Goal: Transaction & Acquisition: Download file/media

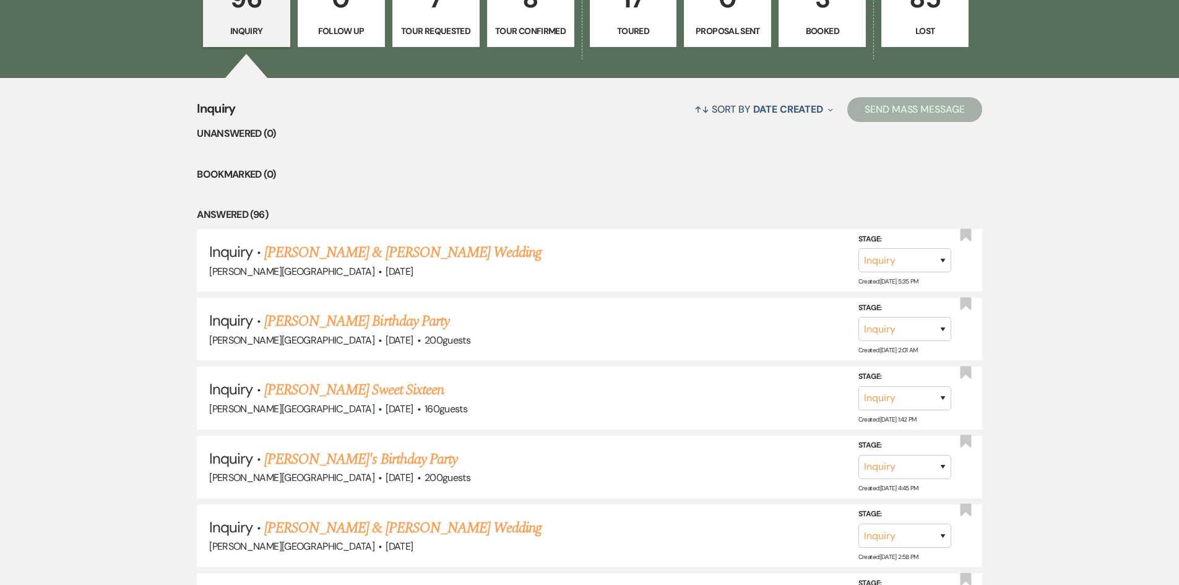
scroll to position [928, 0]
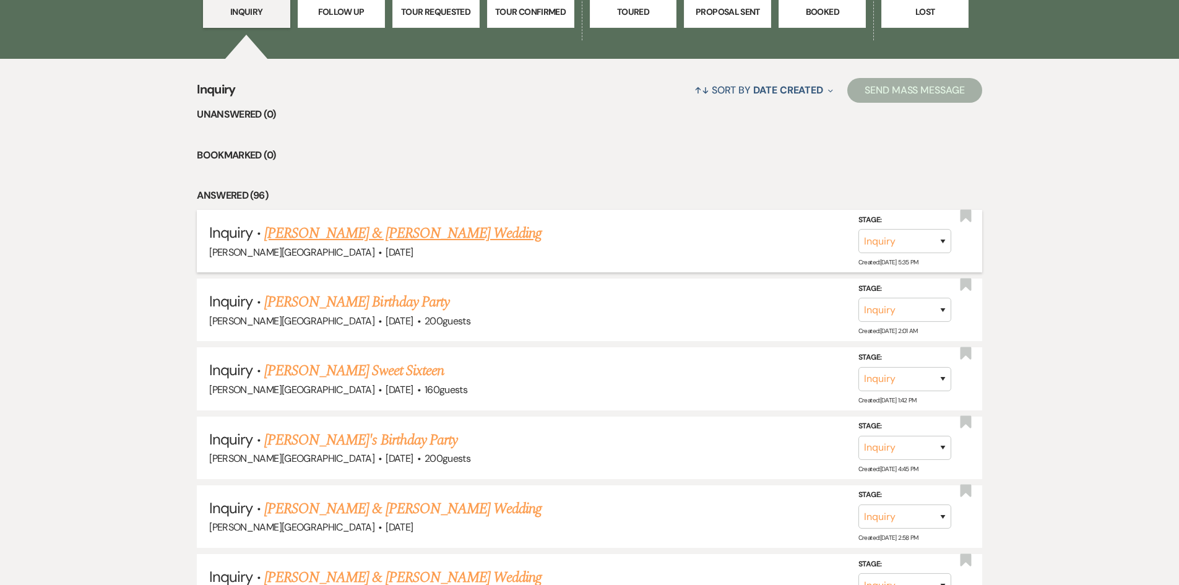
click at [368, 231] on link "[PERSON_NAME] & [PERSON_NAME] Wedding" at bounding box center [402, 233] width 277 height 22
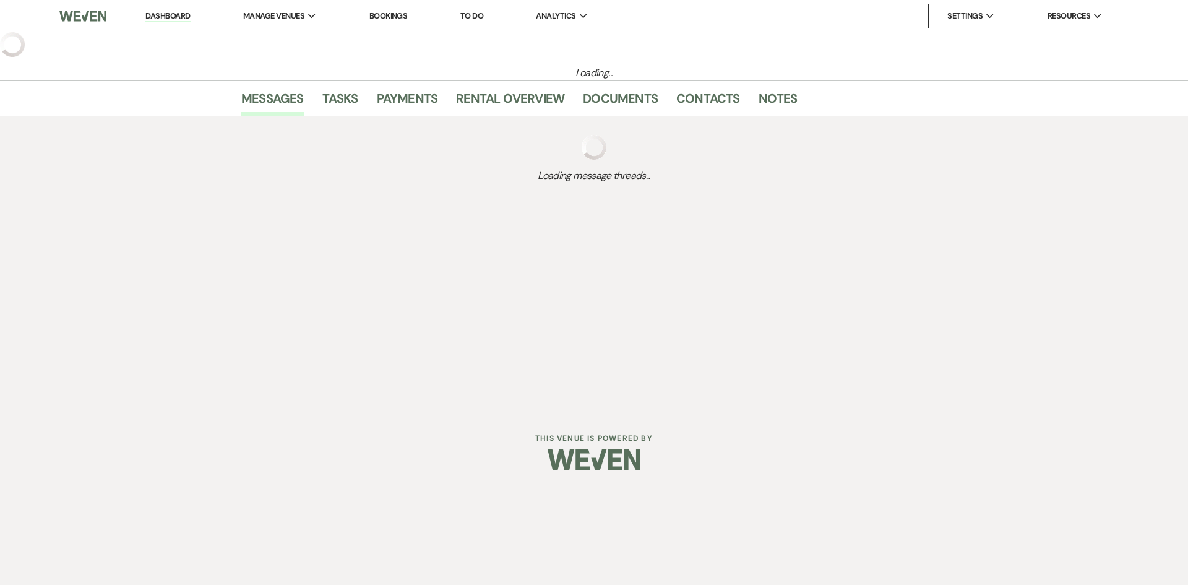
select select "5"
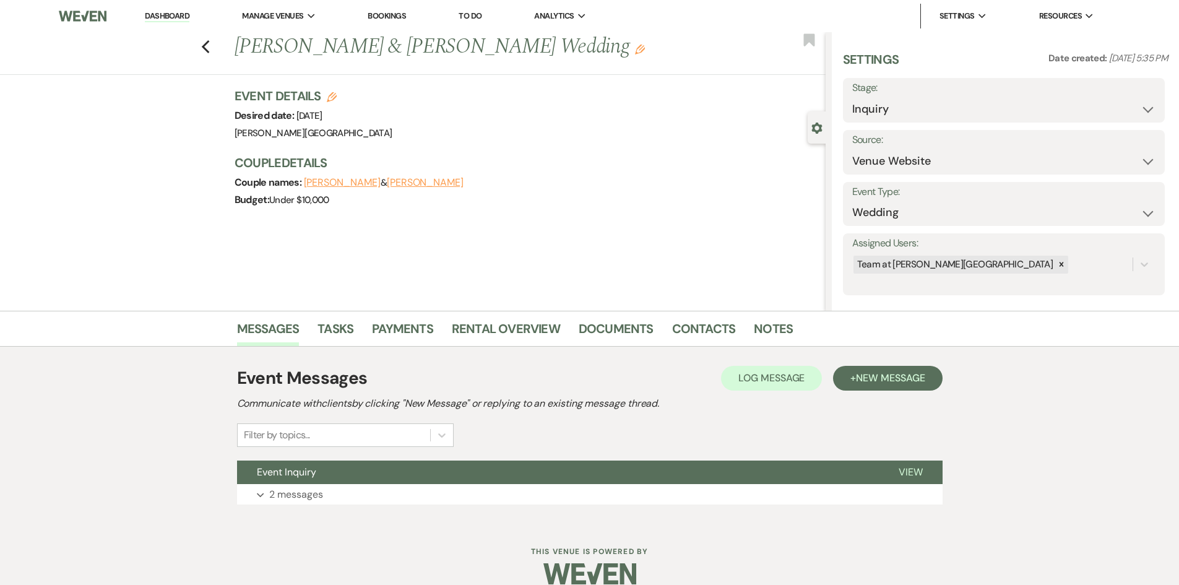
click at [215, 52] on div "Previous [PERSON_NAME] & [PERSON_NAME] Wedding Edit Bookmark" at bounding box center [410, 53] width 832 height 43
click at [209, 46] on use "button" at bounding box center [205, 47] width 8 height 14
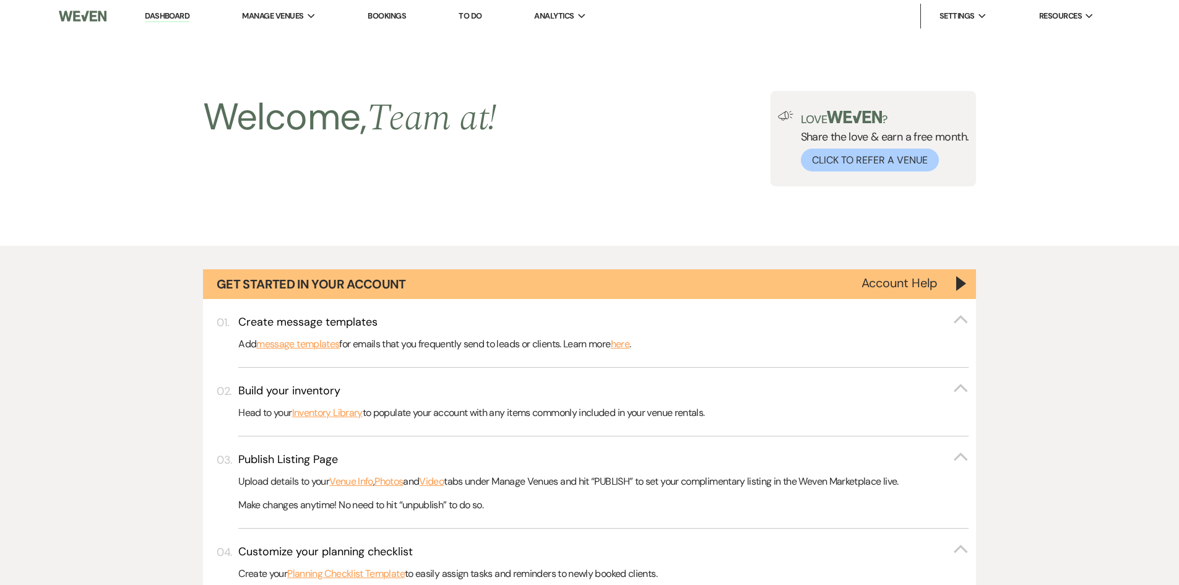
scroll to position [928, 0]
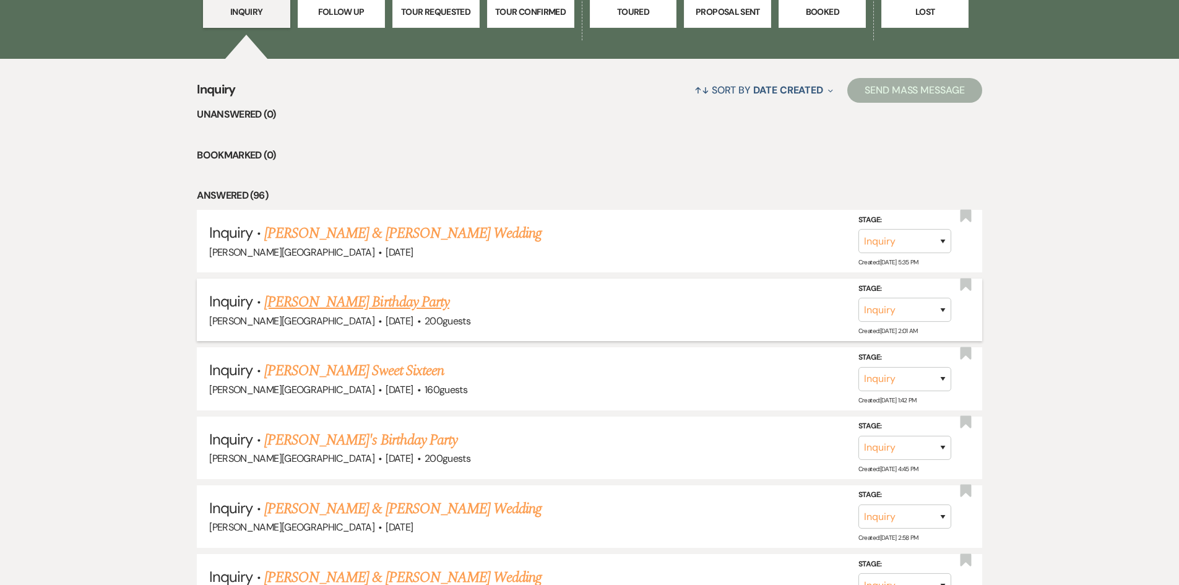
click at [386, 295] on link "[PERSON_NAME] Birthday Party" at bounding box center [356, 302] width 185 height 22
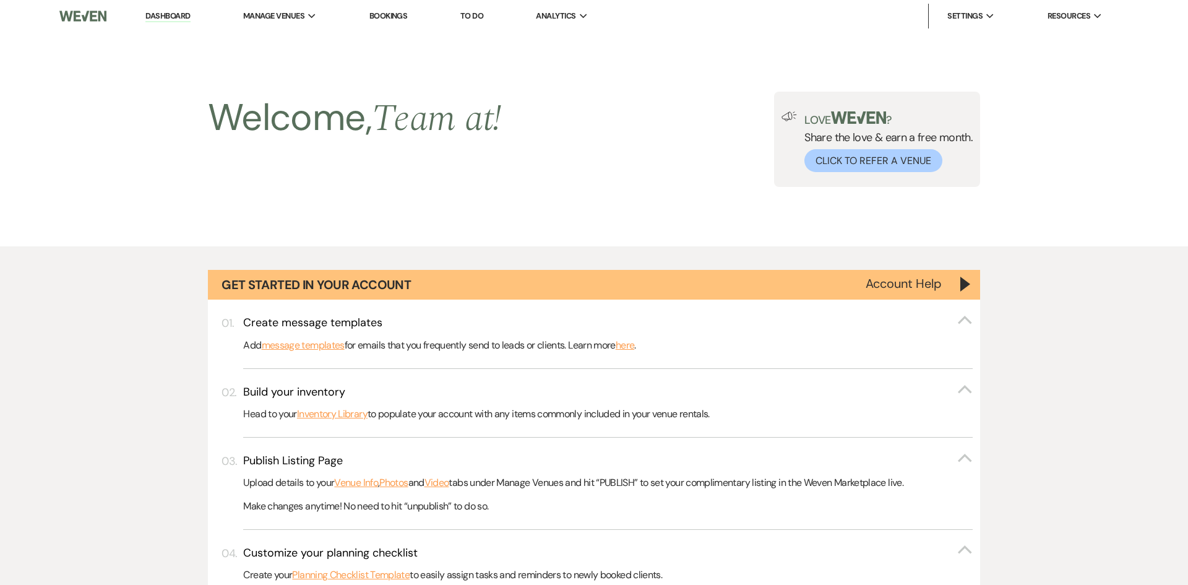
select select "5"
select select "4"
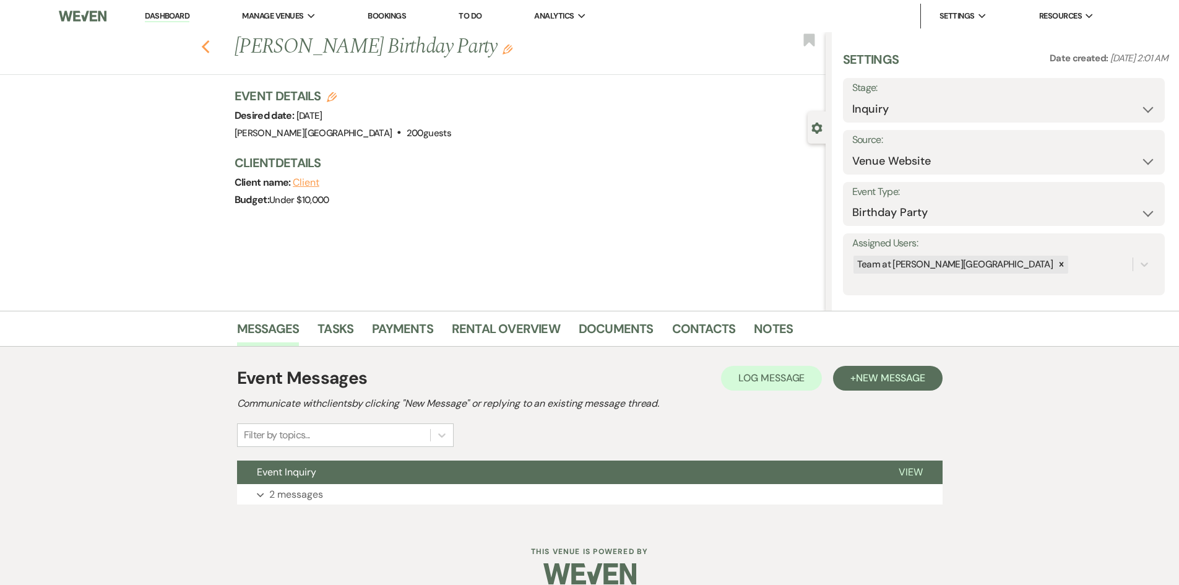
click at [209, 45] on use "button" at bounding box center [205, 47] width 8 height 14
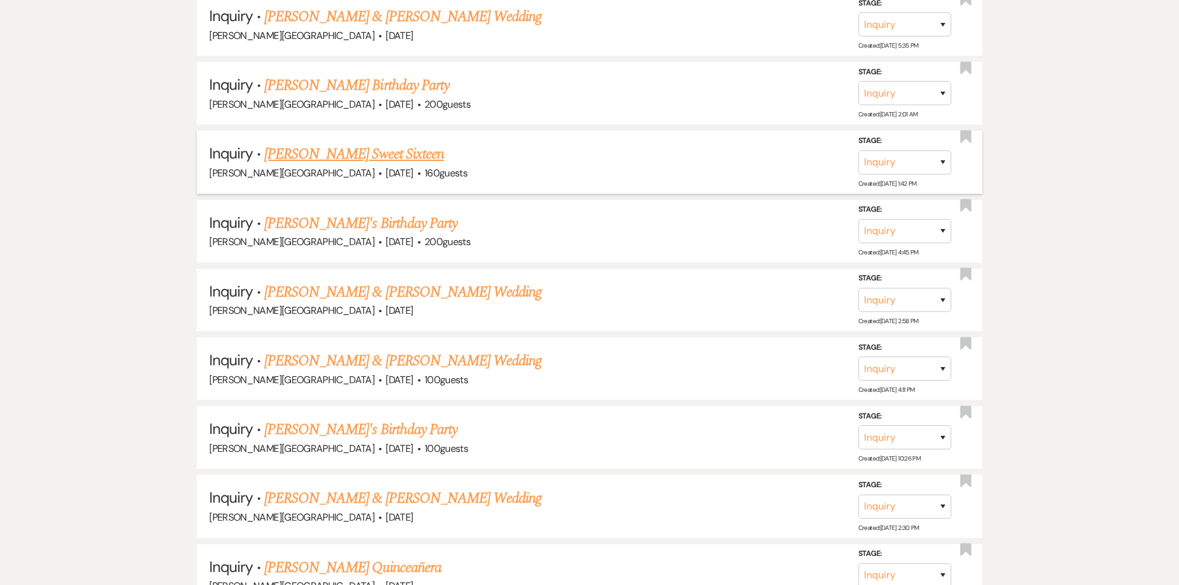
scroll to position [1237, 0]
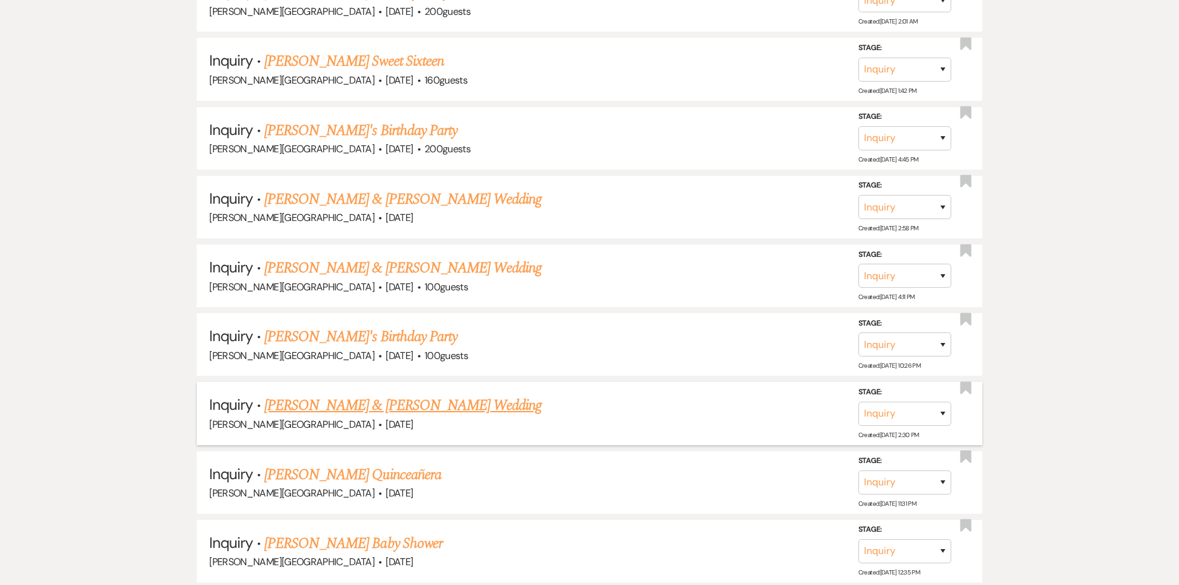
click at [355, 407] on link "[PERSON_NAME] & [PERSON_NAME] Wedding" at bounding box center [402, 405] width 277 height 22
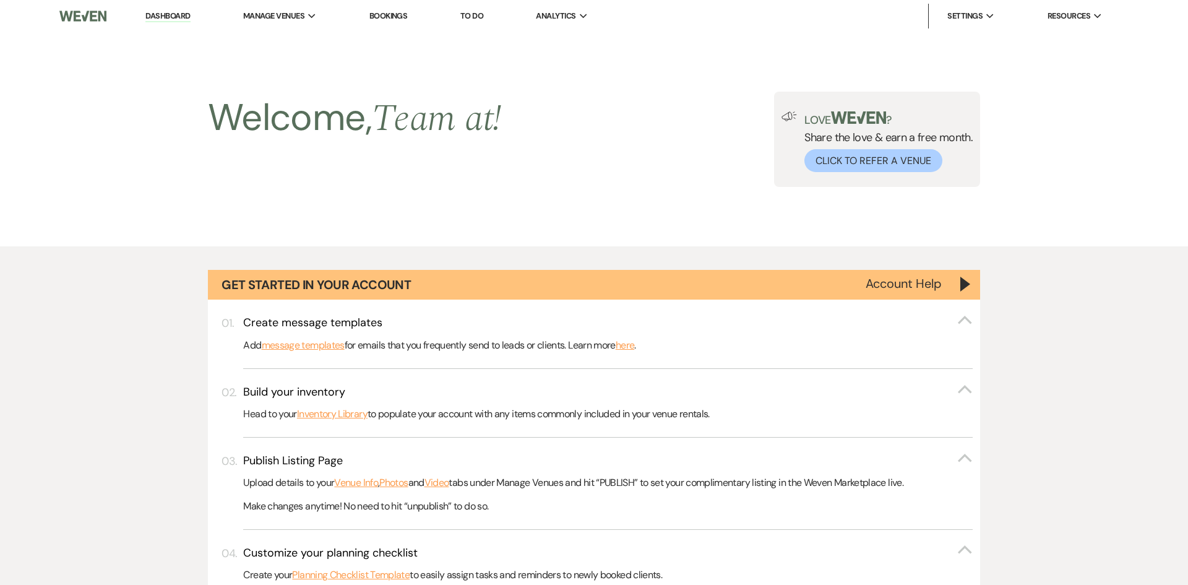
select select "5"
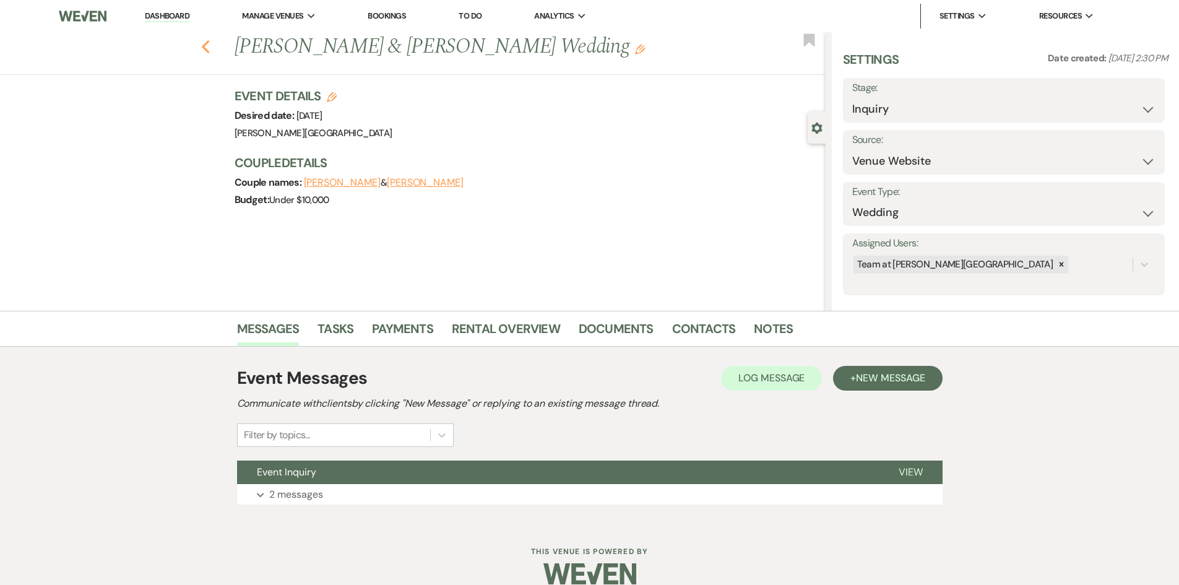
click at [210, 49] on icon "Previous" at bounding box center [205, 47] width 9 height 15
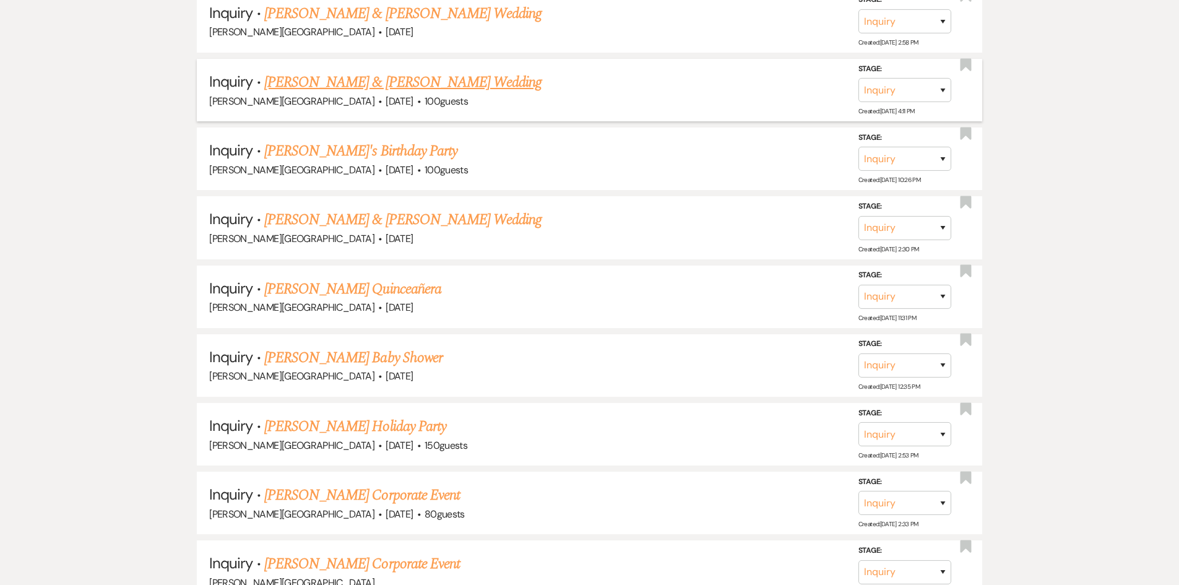
scroll to position [1732, 0]
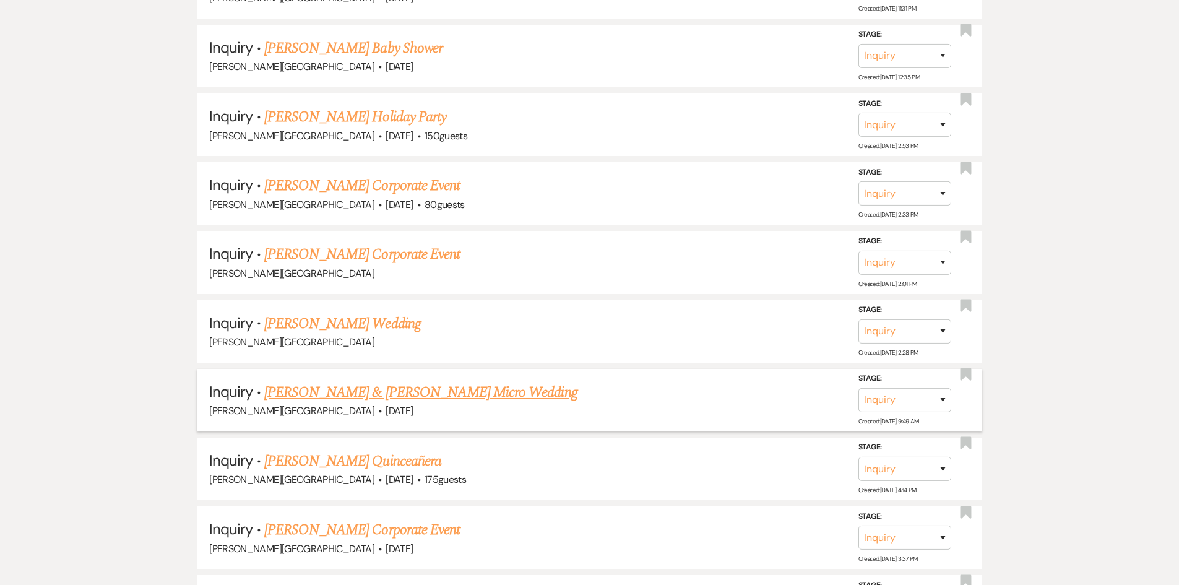
click at [371, 393] on link "[PERSON_NAME] & [PERSON_NAME] Micro Wedding" at bounding box center [420, 392] width 313 height 22
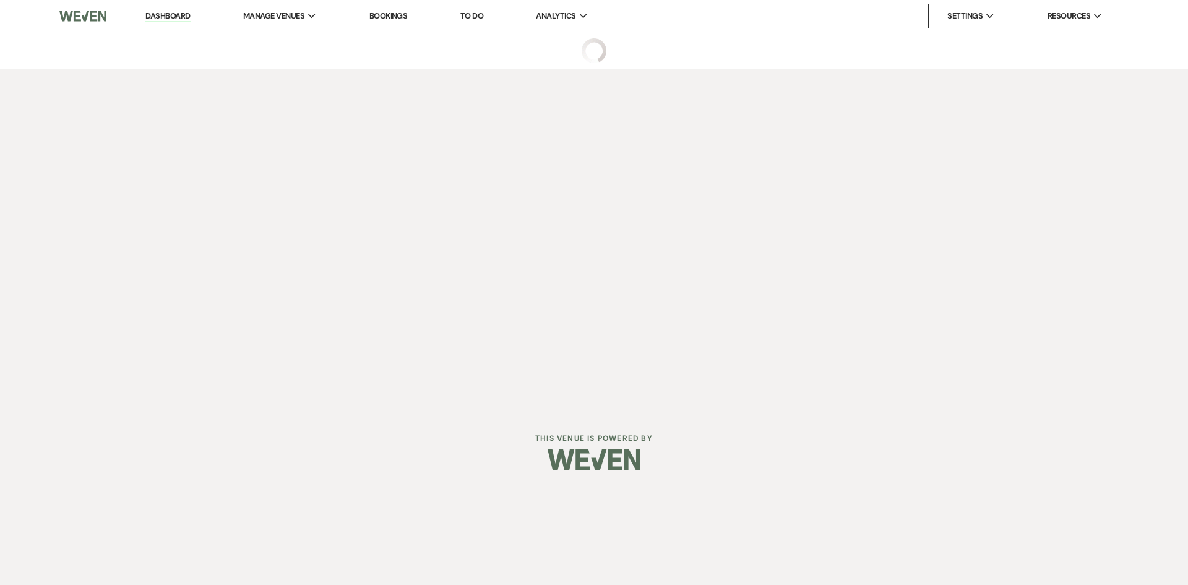
select select "5"
select select "16"
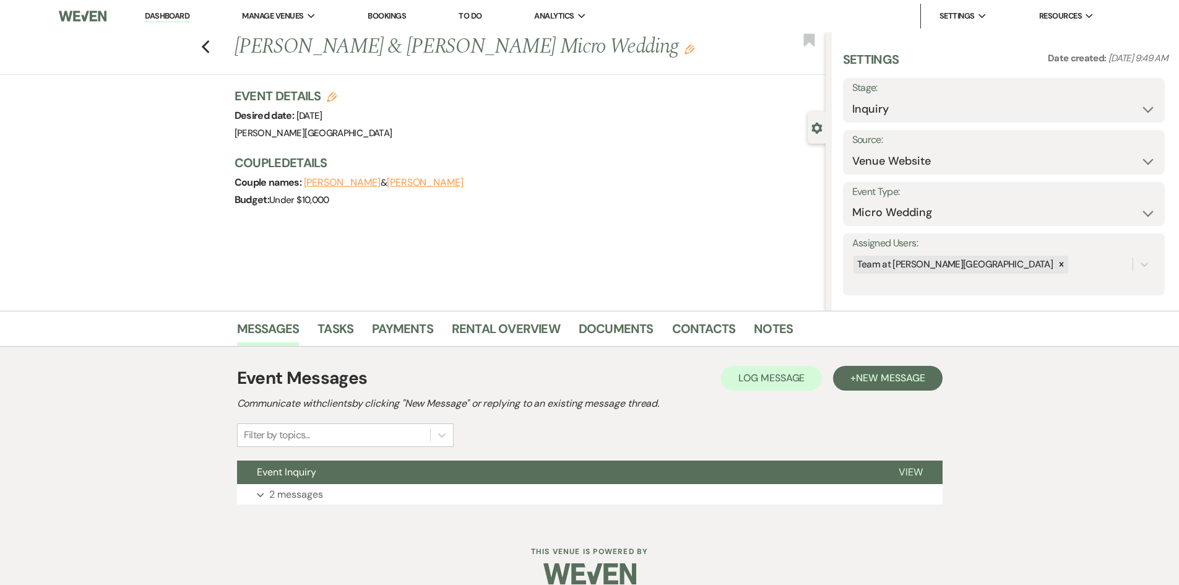
click at [216, 50] on div "Previous [PERSON_NAME] & [PERSON_NAME] Micro Wedding Edit Bookmark" at bounding box center [410, 53] width 832 height 43
click at [203, 53] on div "Previous [PERSON_NAME] & [PERSON_NAME] Micro Wedding Edit Bookmark" at bounding box center [410, 53] width 832 height 43
click at [209, 52] on use "button" at bounding box center [205, 47] width 8 height 14
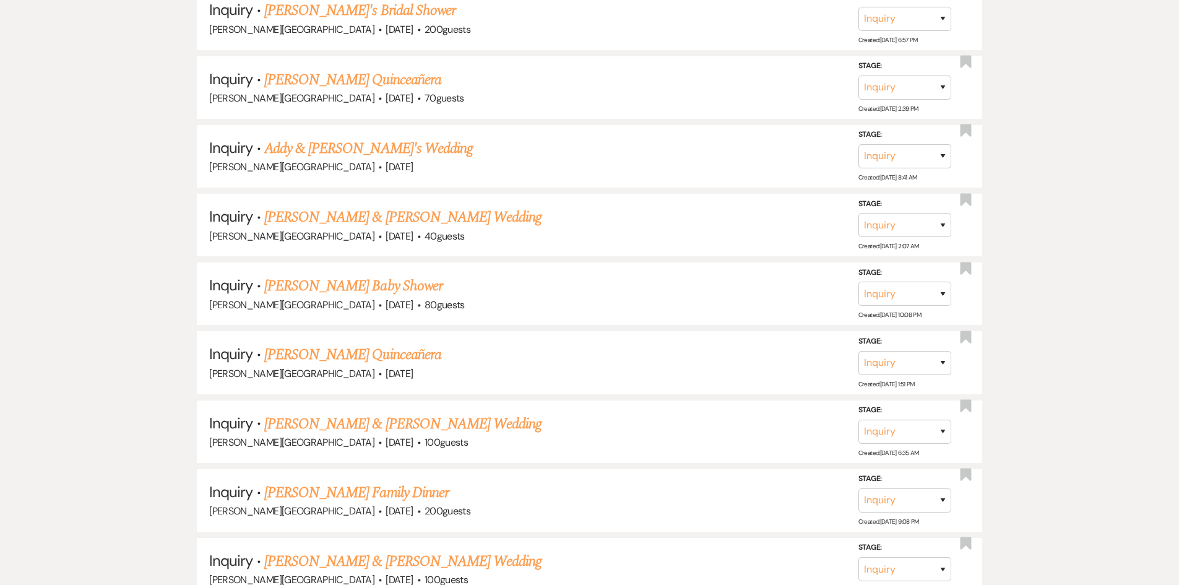
scroll to position [3836, 0]
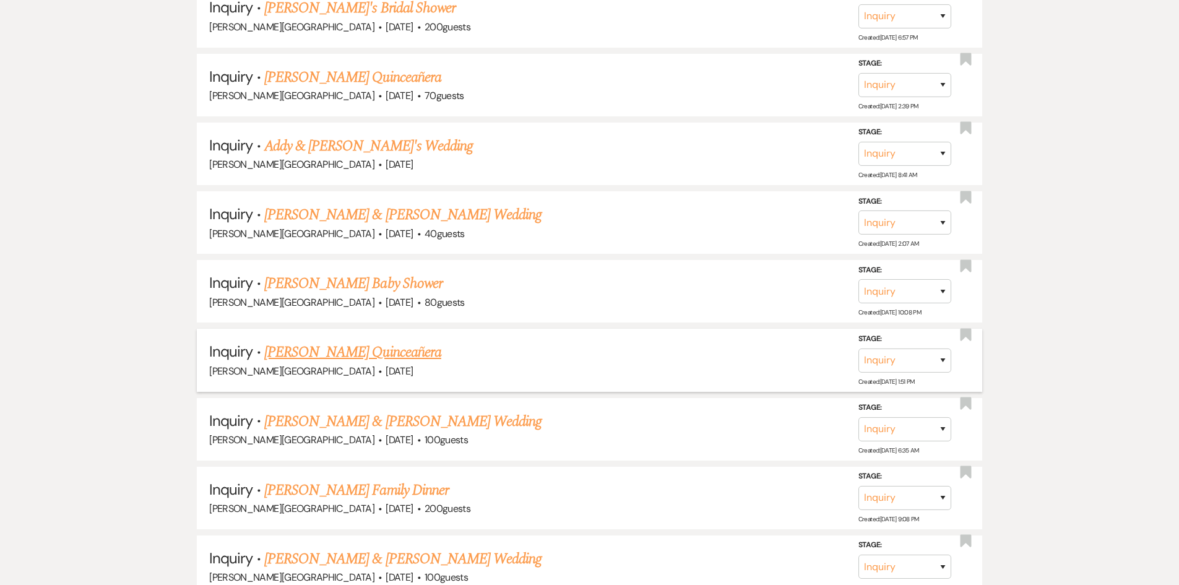
click at [319, 351] on link "[PERSON_NAME] Quinceañera" at bounding box center [352, 352] width 177 height 22
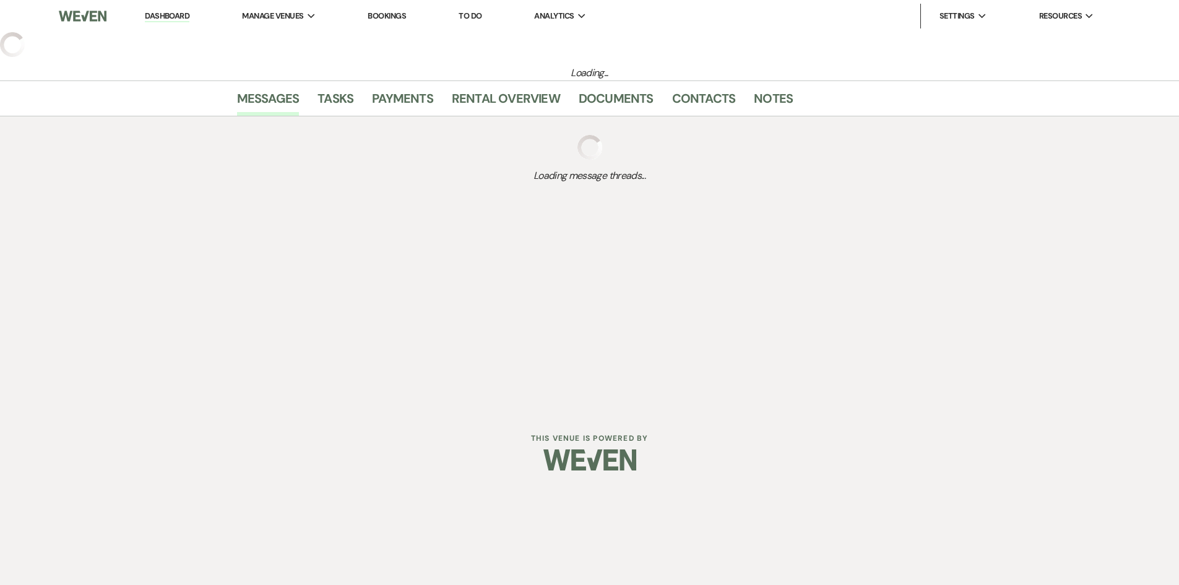
select select "5"
select select "15"
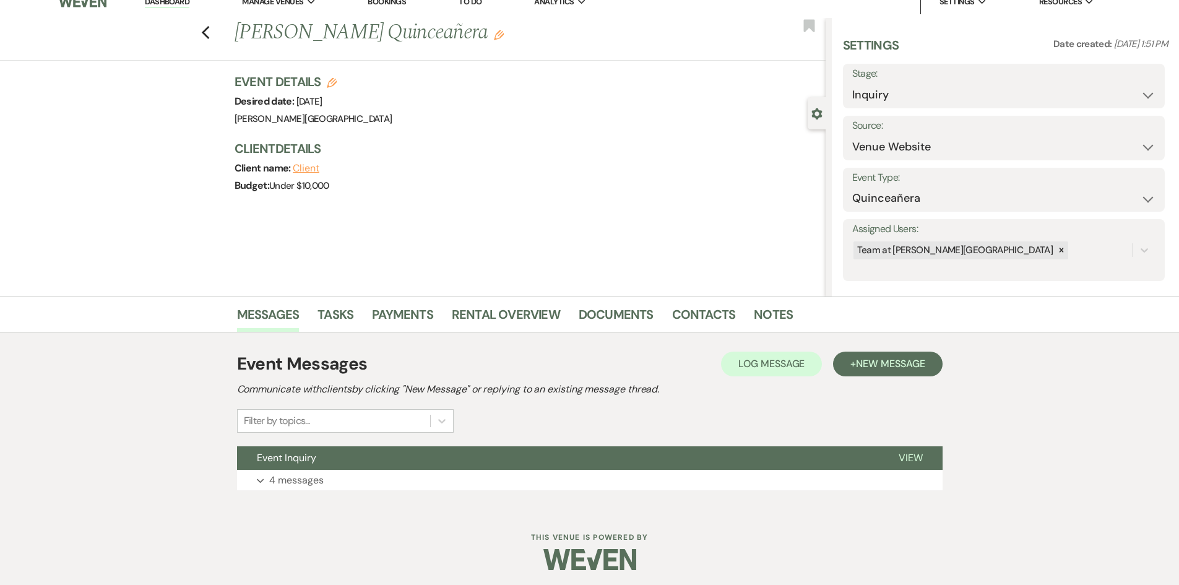
scroll to position [18, 0]
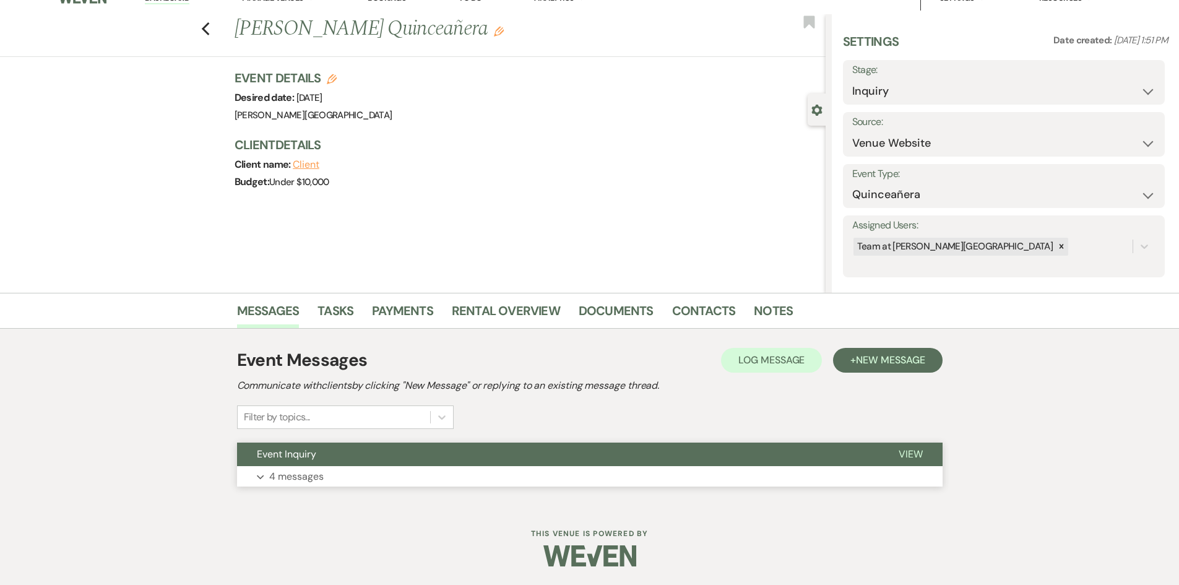
click at [314, 475] on p "4 messages" at bounding box center [296, 476] width 54 height 16
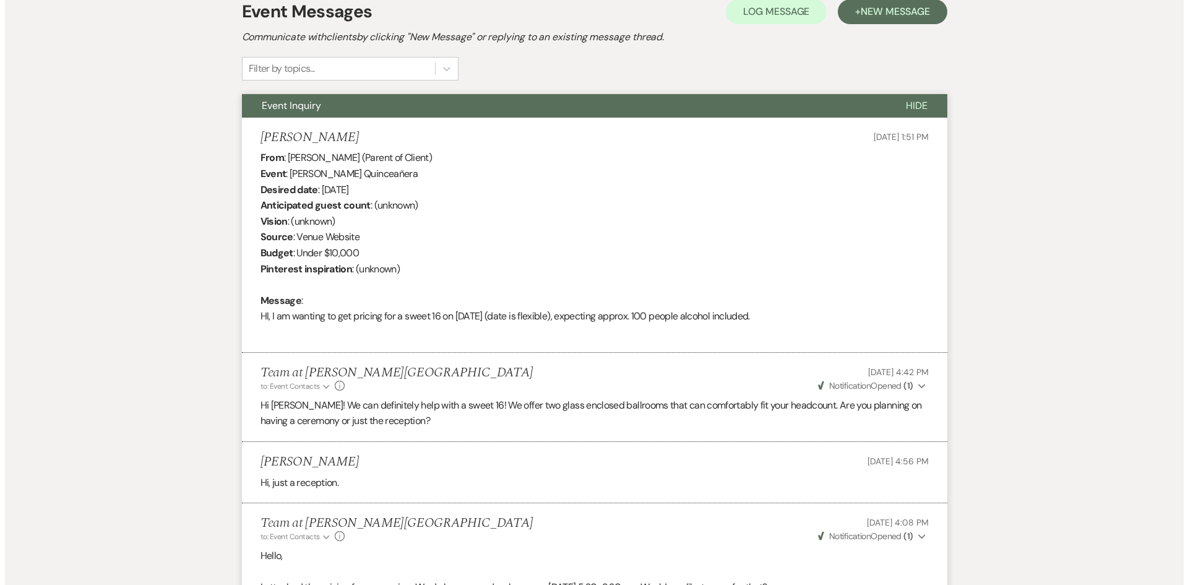
scroll to position [119, 0]
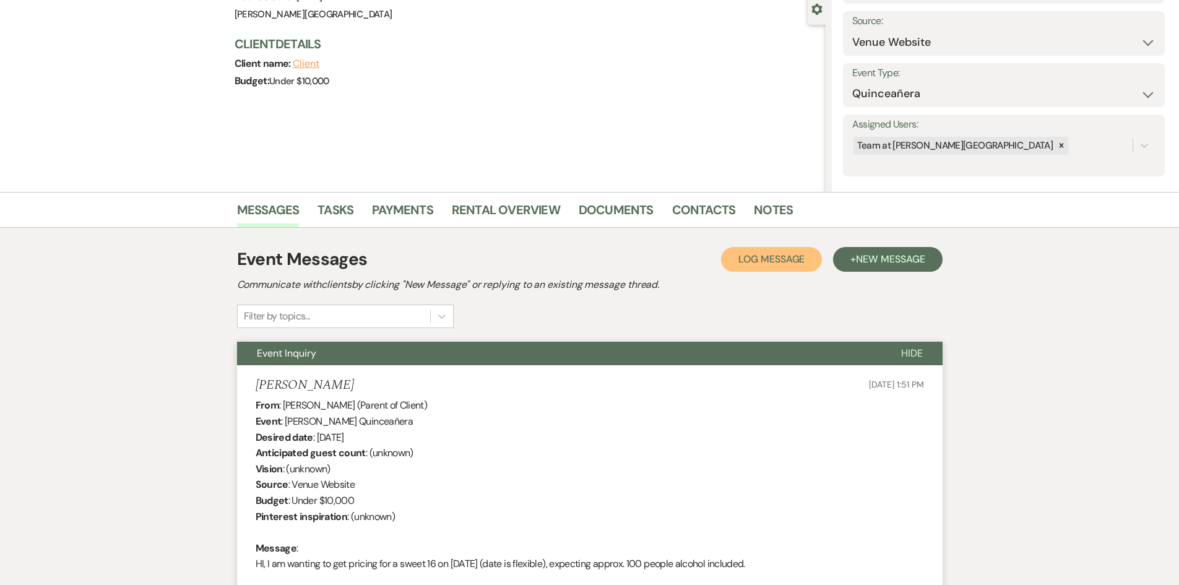
click at [757, 257] on span "Log Message" at bounding box center [771, 258] width 66 height 13
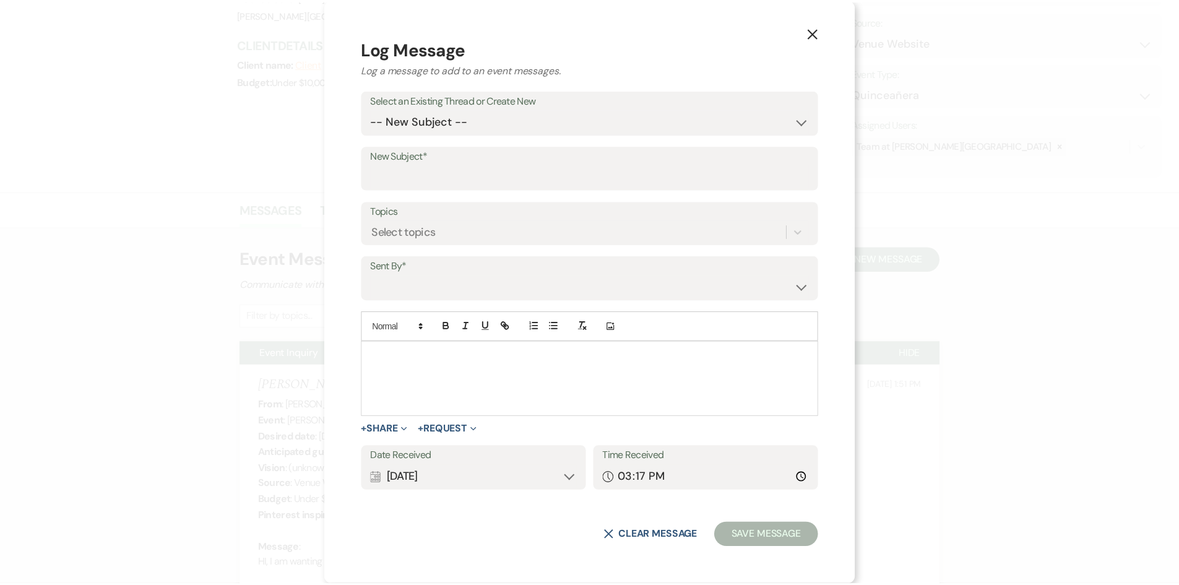
scroll to position [0, 0]
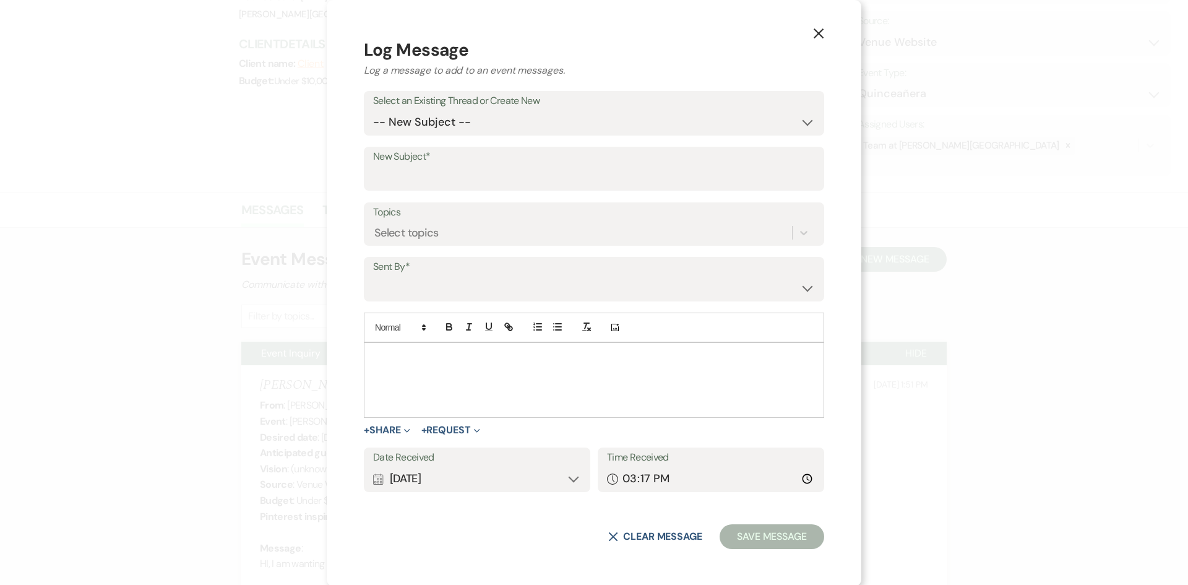
click at [813, 39] on icon "X" at bounding box center [818, 33] width 11 height 11
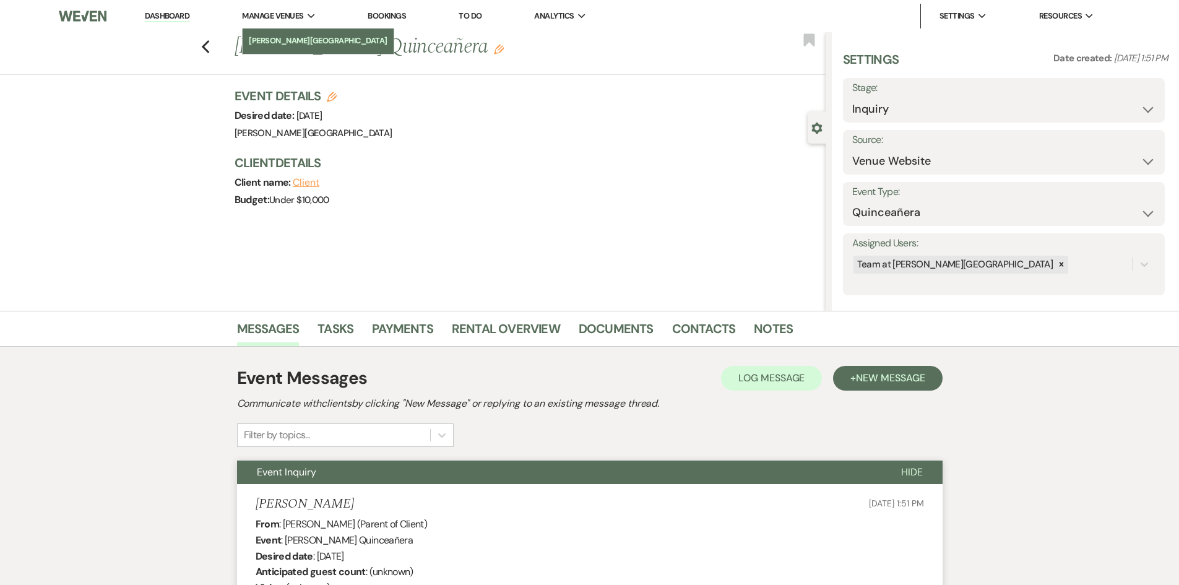
click at [271, 38] on li "[PERSON_NAME][GEOGRAPHIC_DATA]" at bounding box center [318, 41] width 139 height 12
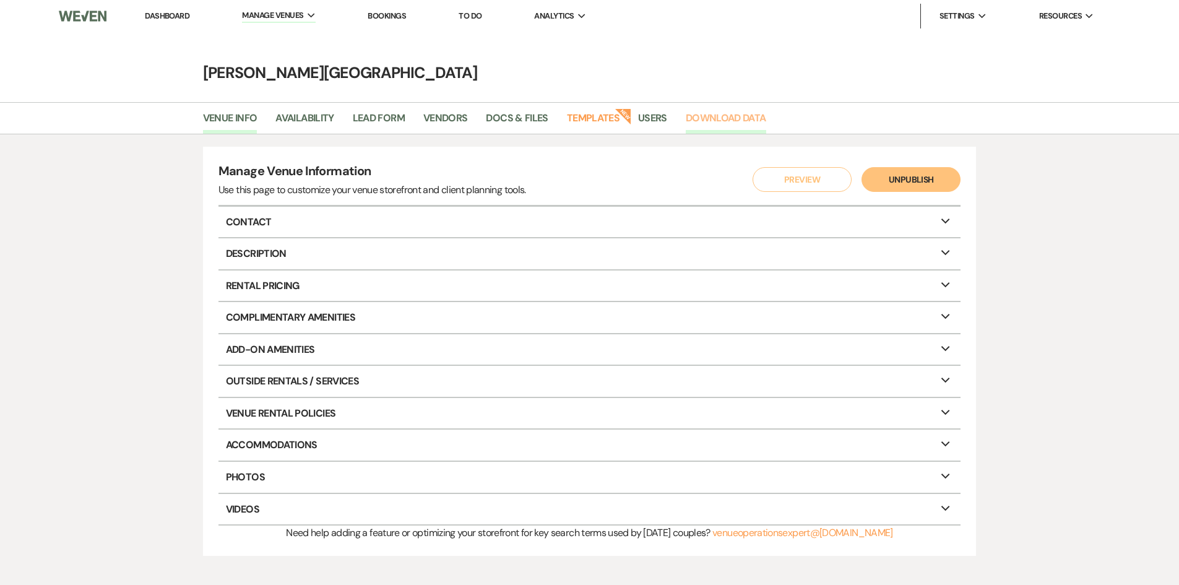
click at [715, 115] on link "Download Data" at bounding box center [726, 122] width 80 height 24
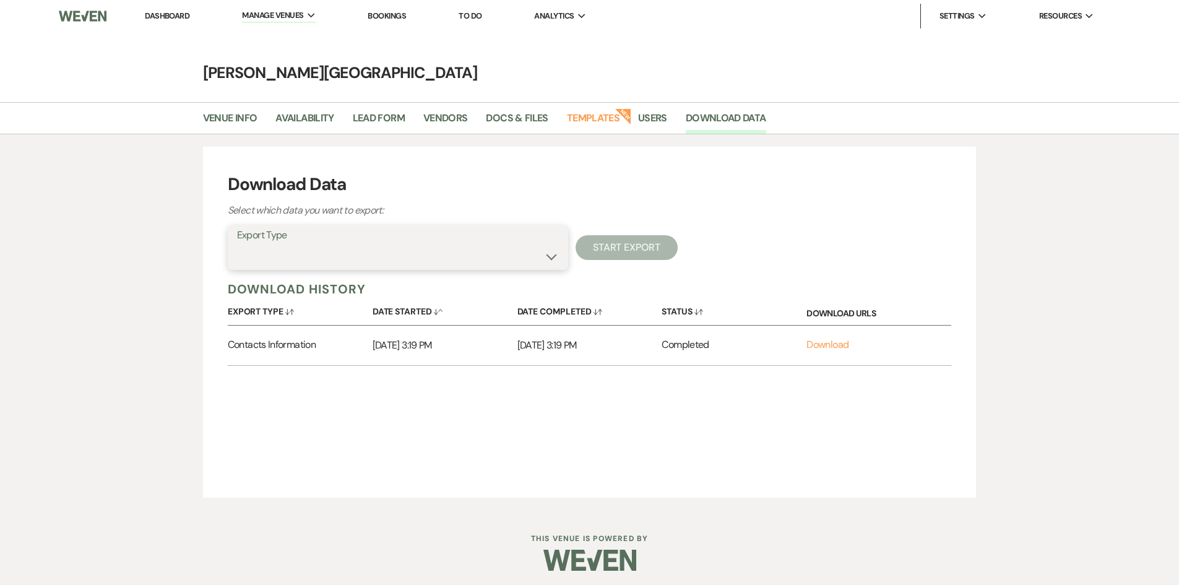
click at [549, 256] on select "Availability Calendar Information Category Templates Contacts Information Event…" at bounding box center [398, 256] width 322 height 24
select select "messagesInfo"
click at [237, 244] on select "Availability Calendar Information Category Templates Contacts Information Event…" at bounding box center [398, 256] width 322 height 24
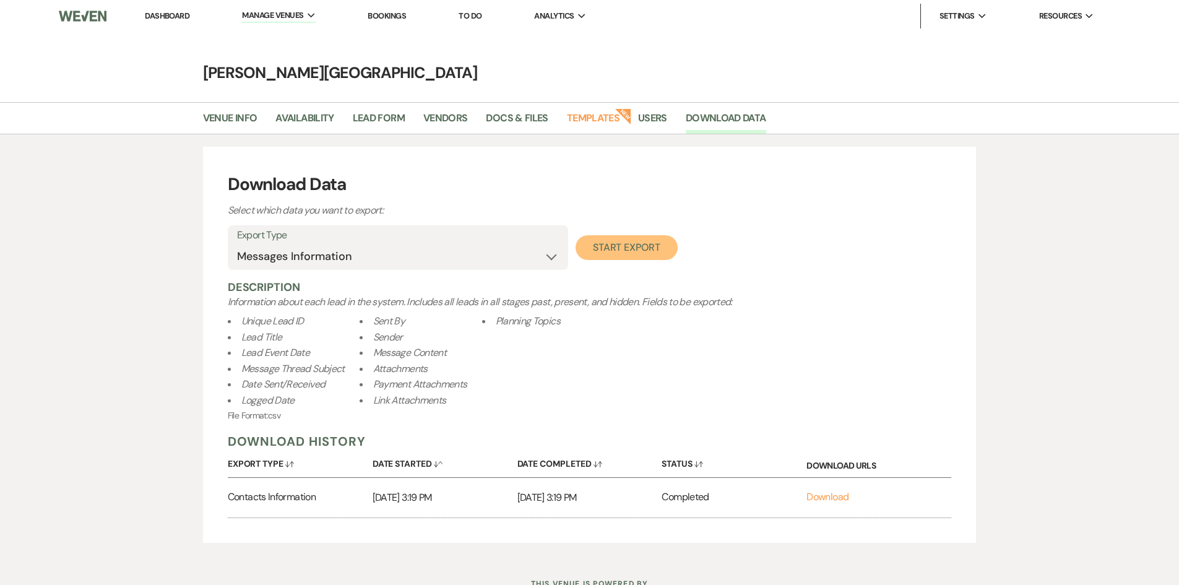
drag, startPoint x: 622, startPoint y: 244, endPoint x: 619, endPoint y: 253, distance: 9.2
click at [620, 251] on button "Start Export" at bounding box center [626, 247] width 102 height 25
select select
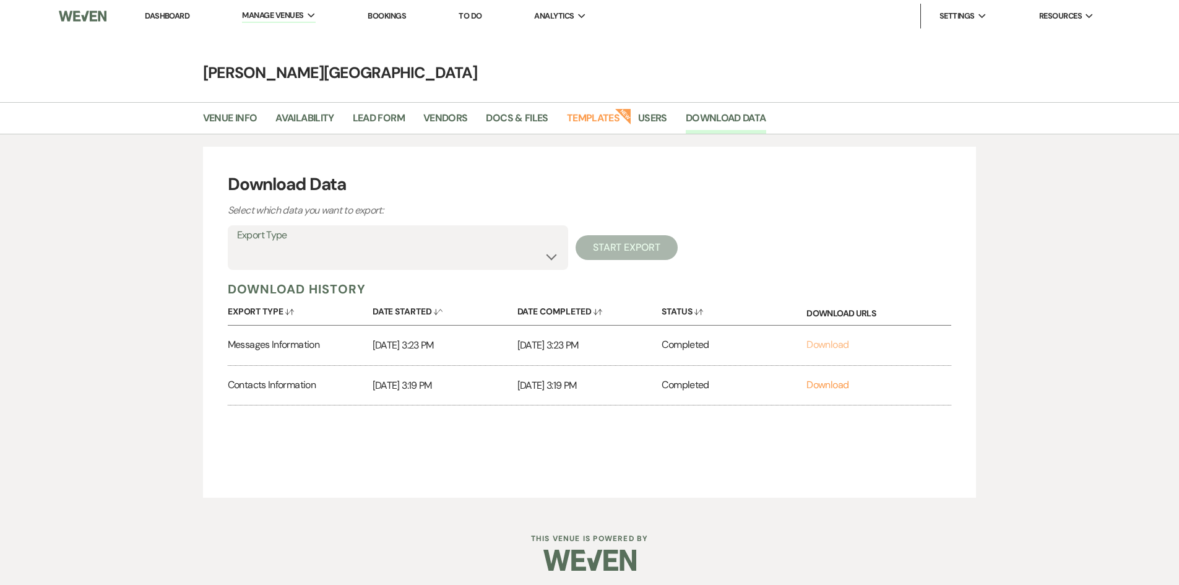
click at [835, 343] on link "Download" at bounding box center [827, 344] width 42 height 13
